Goal: Find contact information: Find contact information

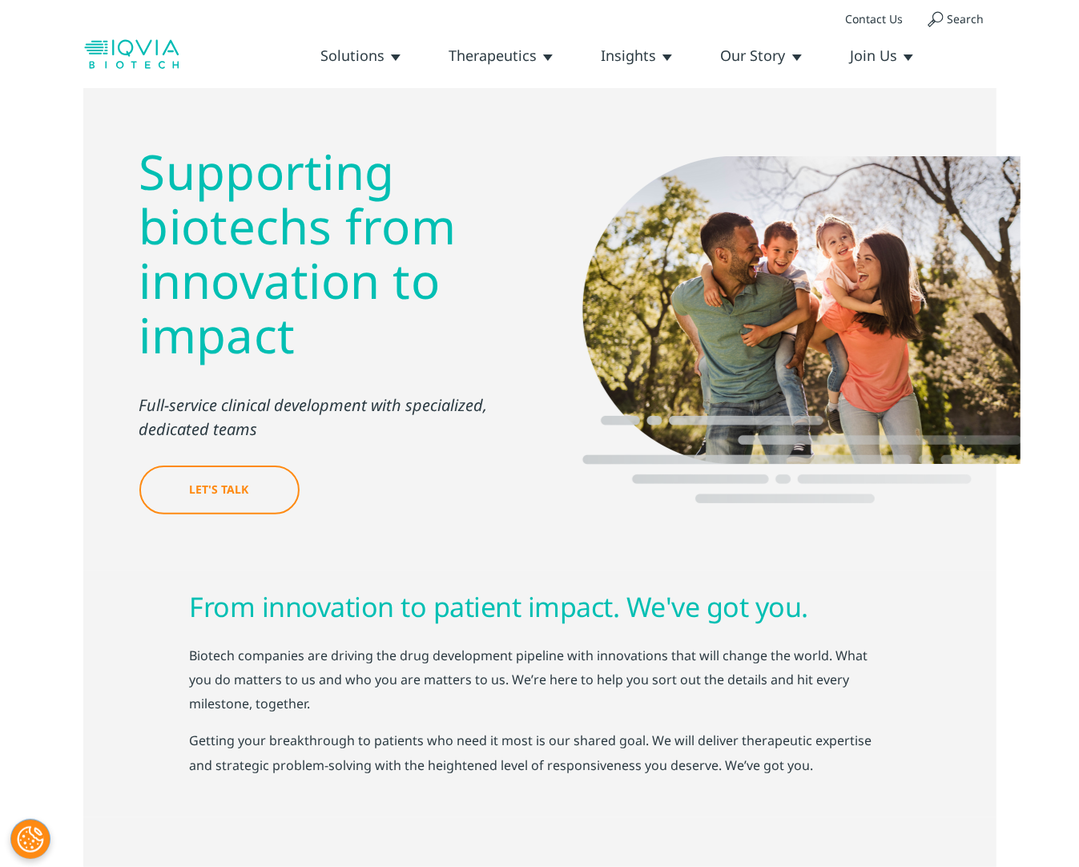
click at [0, 0] on link "Leadership Team" at bounding box center [0, 0] width 0 height 0
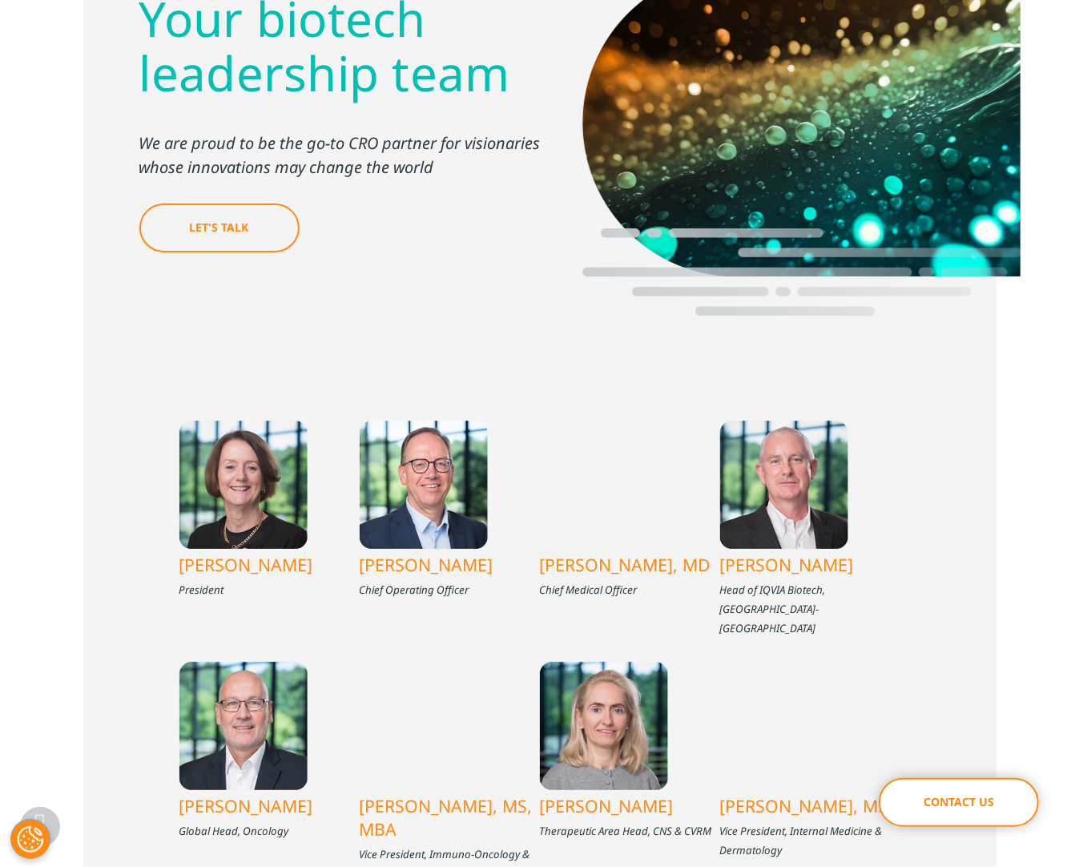
scroll to position [367, 0]
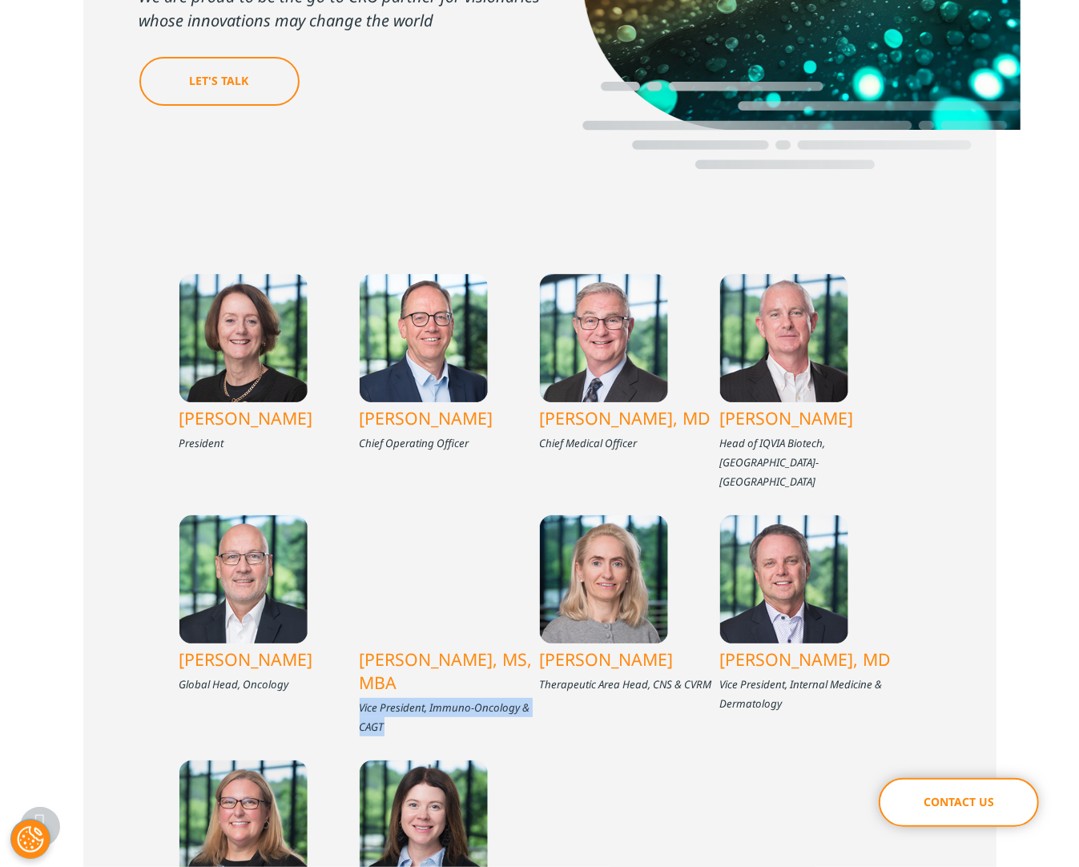
drag, startPoint x: 390, startPoint y: 684, endPoint x: 361, endPoint y: 670, distance: 32.2
click at [361, 698] on div "Vice President, Immuno-Oncology & CAGT" at bounding box center [450, 717] width 180 height 38
copy div "Vice President, Immuno-Oncology & CAGT"
